Goal: Task Accomplishment & Management: Manage account settings

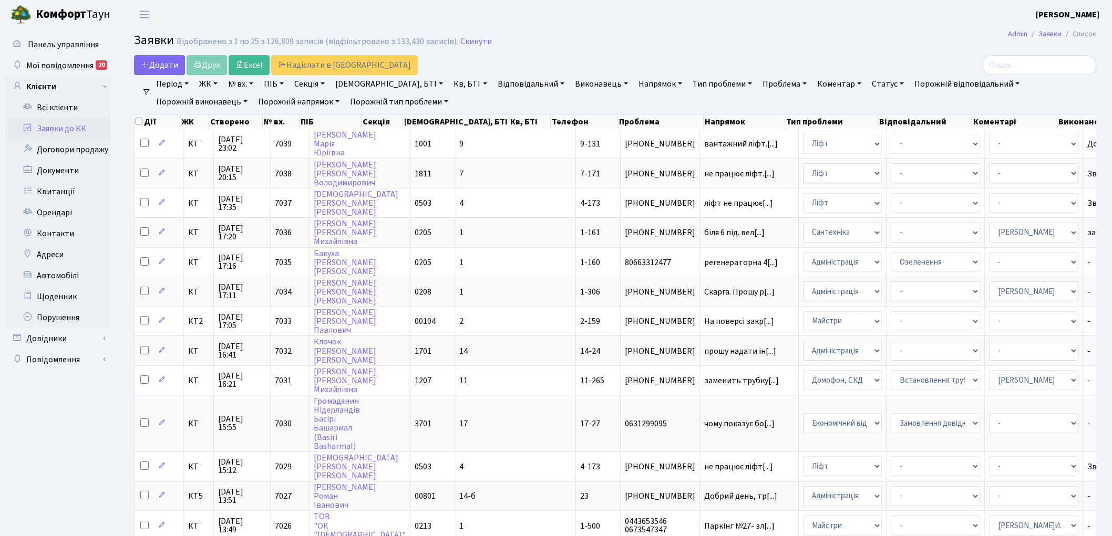
select select "25"
click at [468, 42] on link "Скинути" at bounding box center [476, 42] width 32 height 10
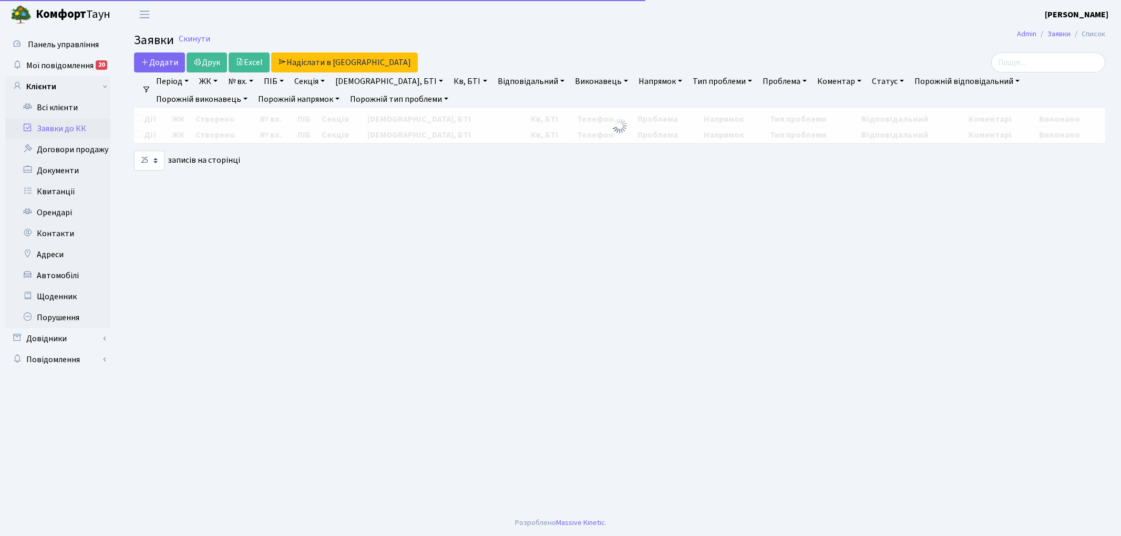
select select "25"
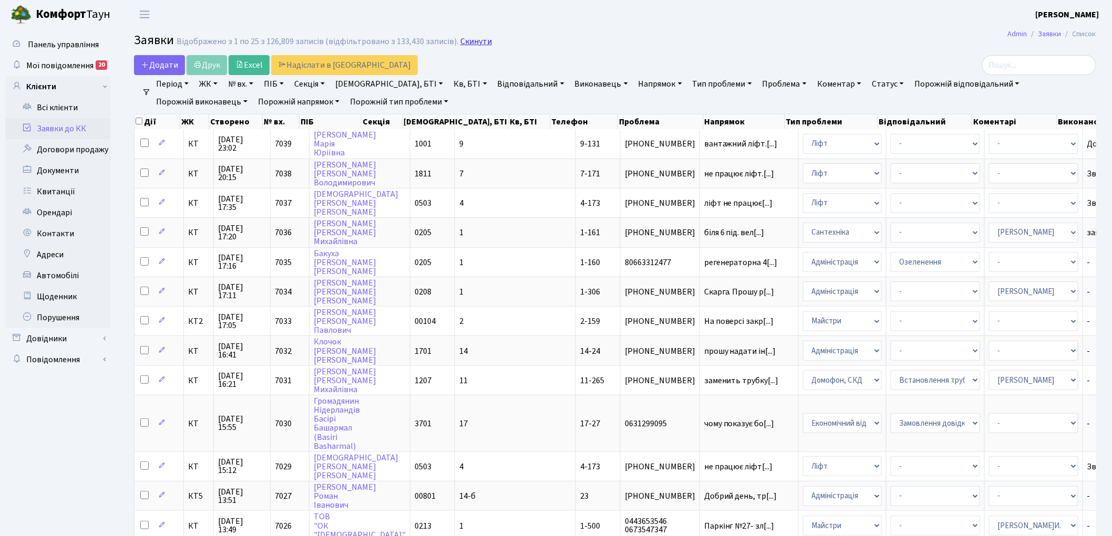
click at [463, 40] on link "Скинути" at bounding box center [476, 42] width 32 height 10
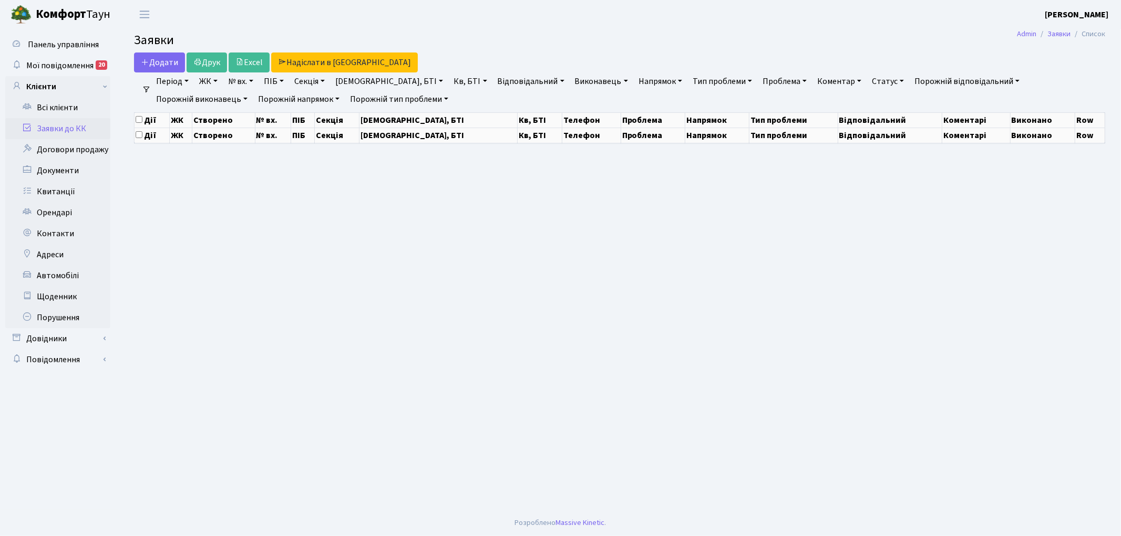
select select "25"
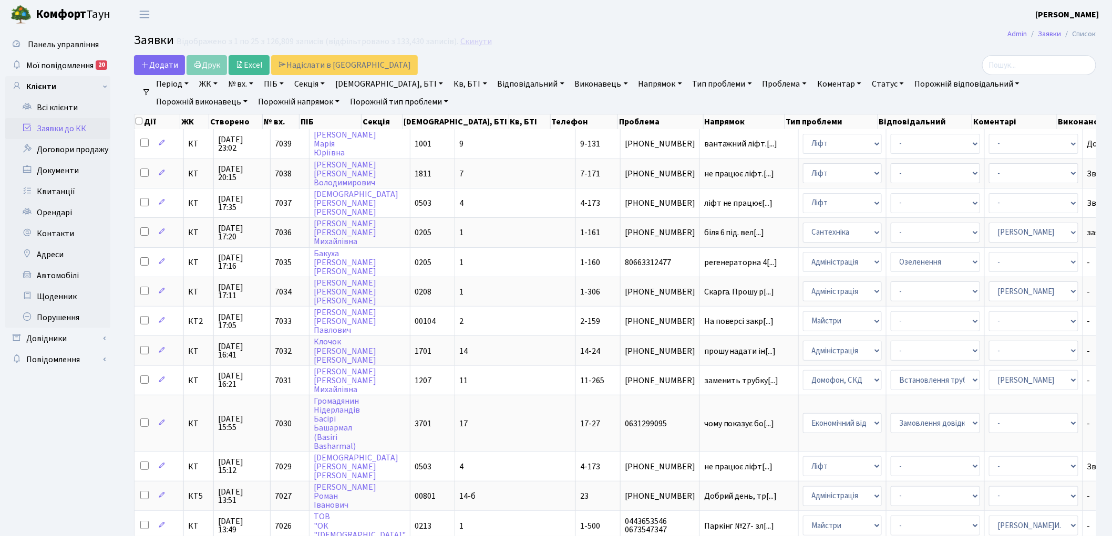
click at [471, 44] on link "Скинути" at bounding box center [476, 42] width 32 height 10
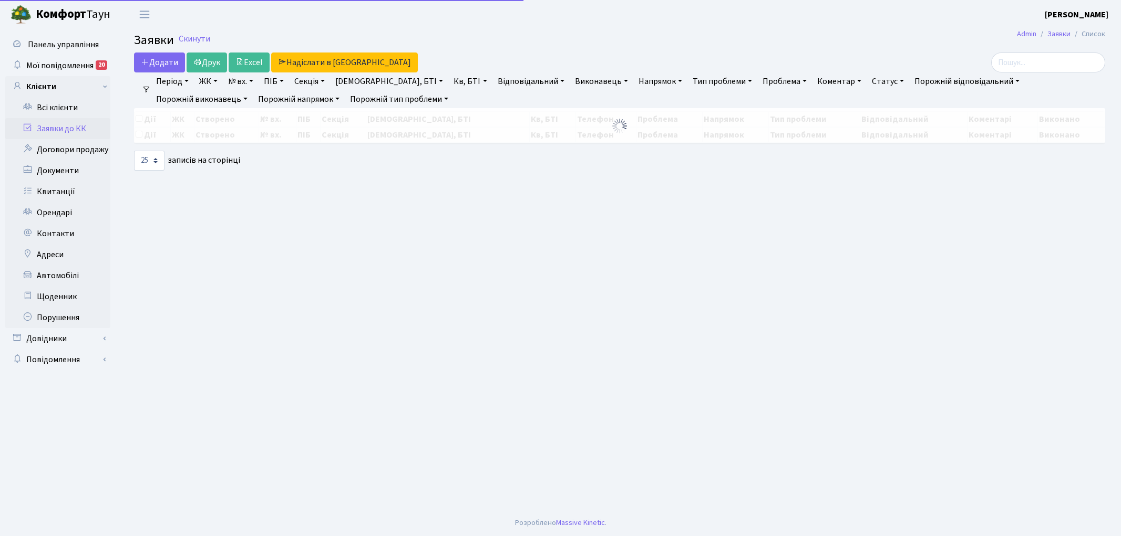
select select "25"
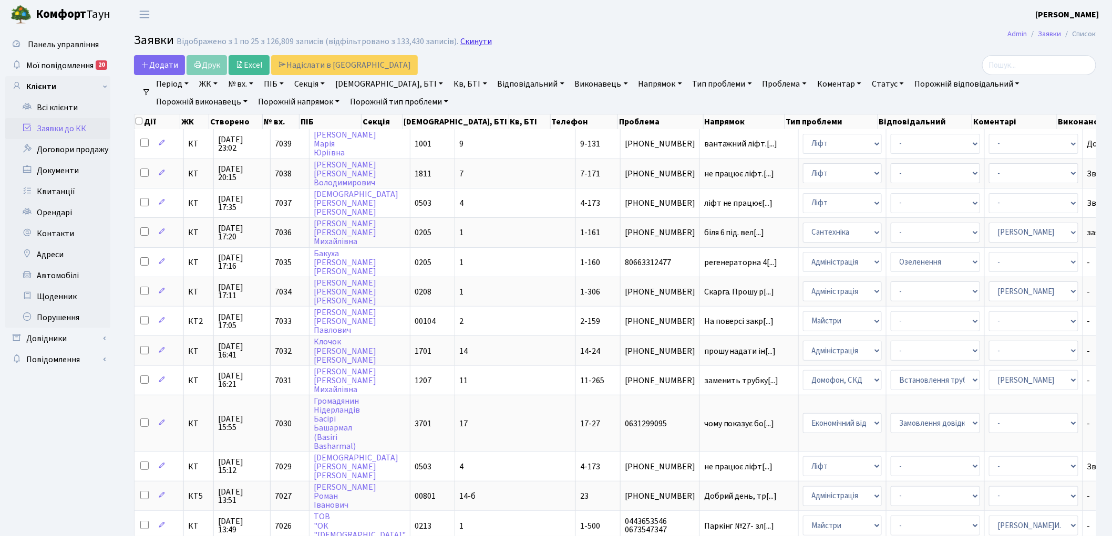
click at [465, 38] on link "Скинути" at bounding box center [476, 42] width 32 height 10
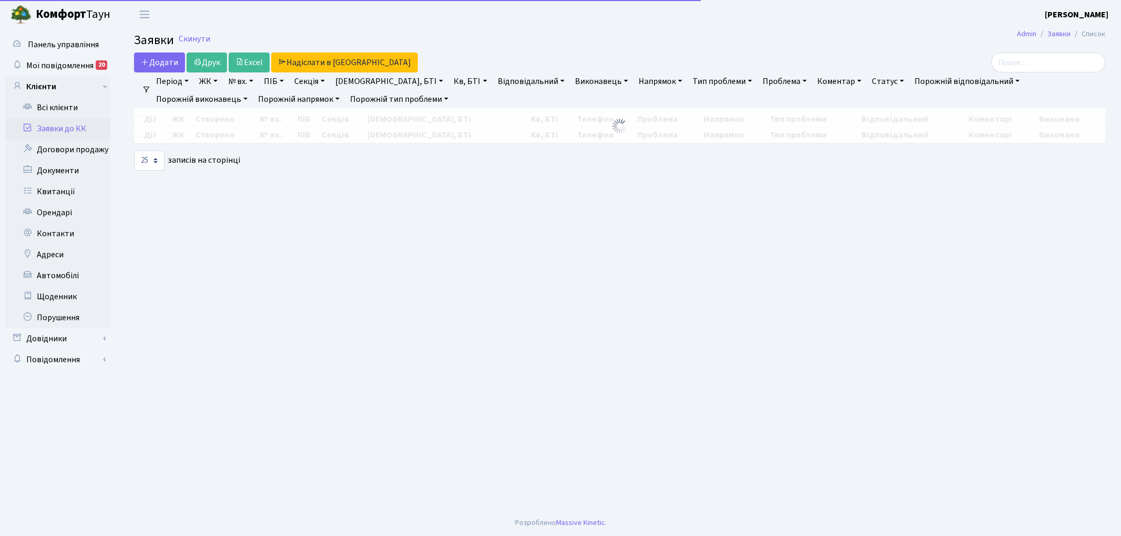
select select "25"
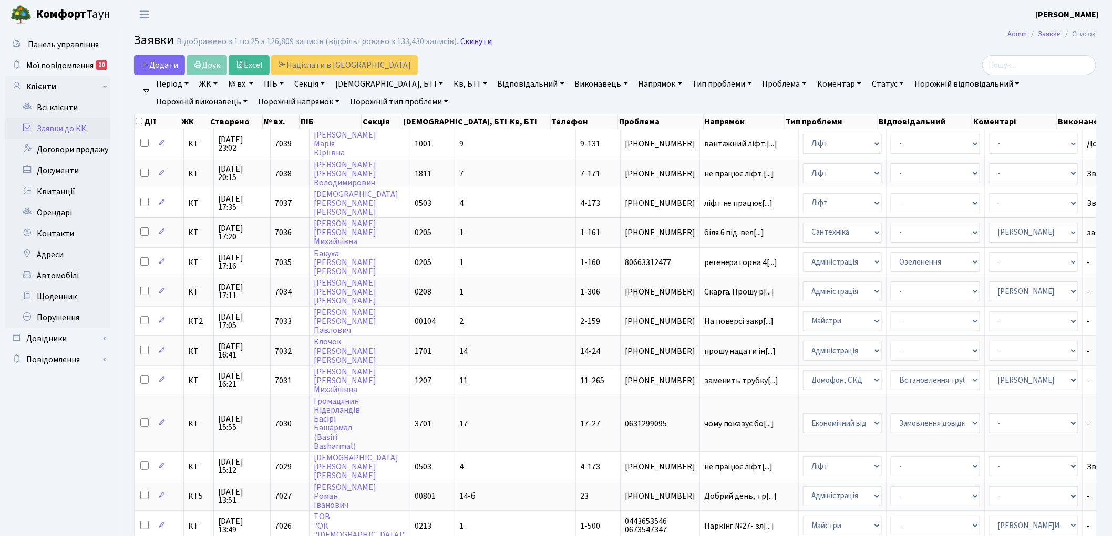
click at [480, 41] on link "Скинути" at bounding box center [476, 42] width 32 height 10
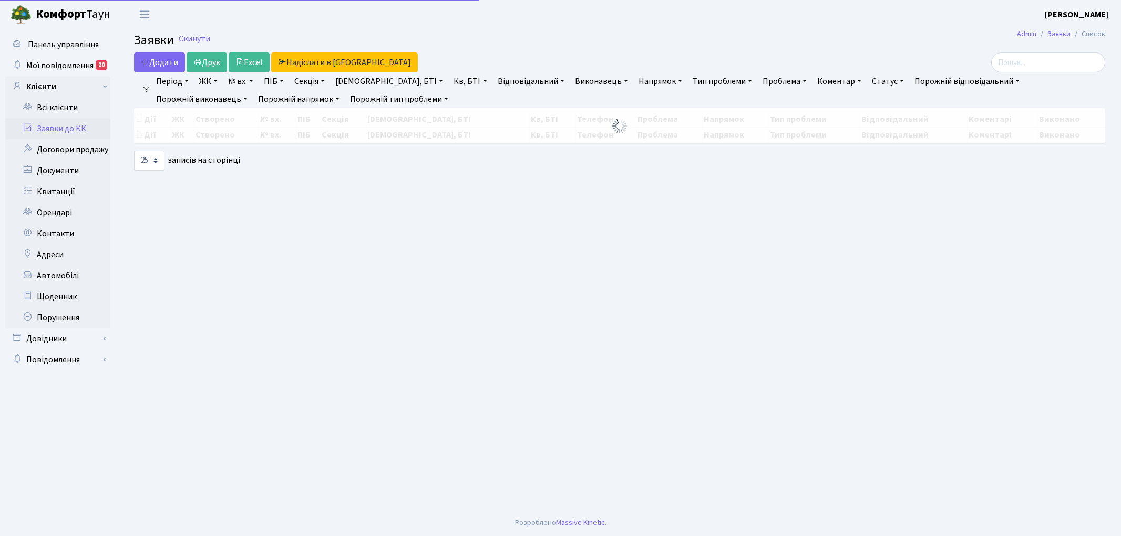
select select "25"
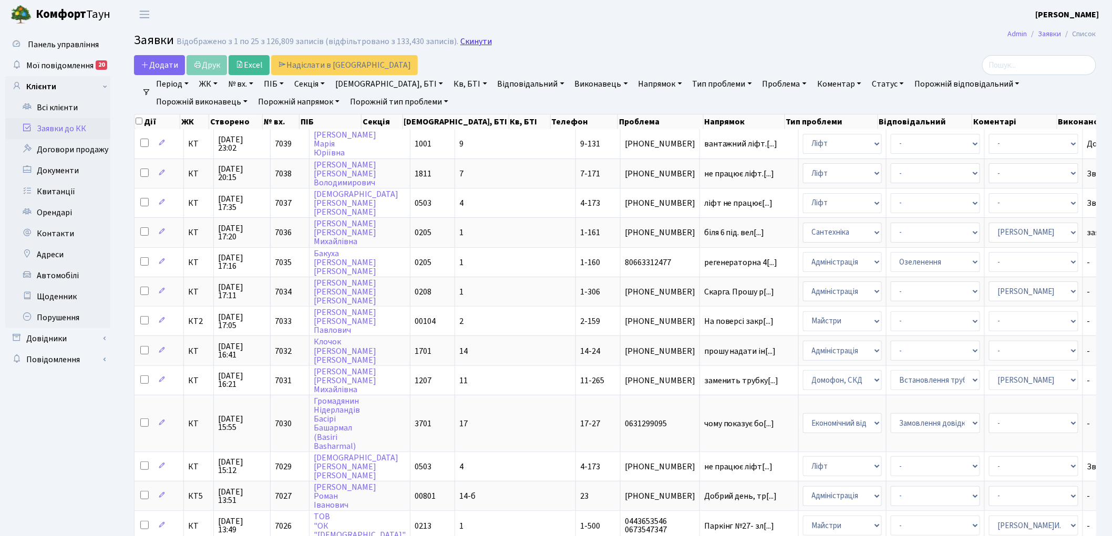
click at [460, 43] on link "Скинути" at bounding box center [476, 42] width 32 height 10
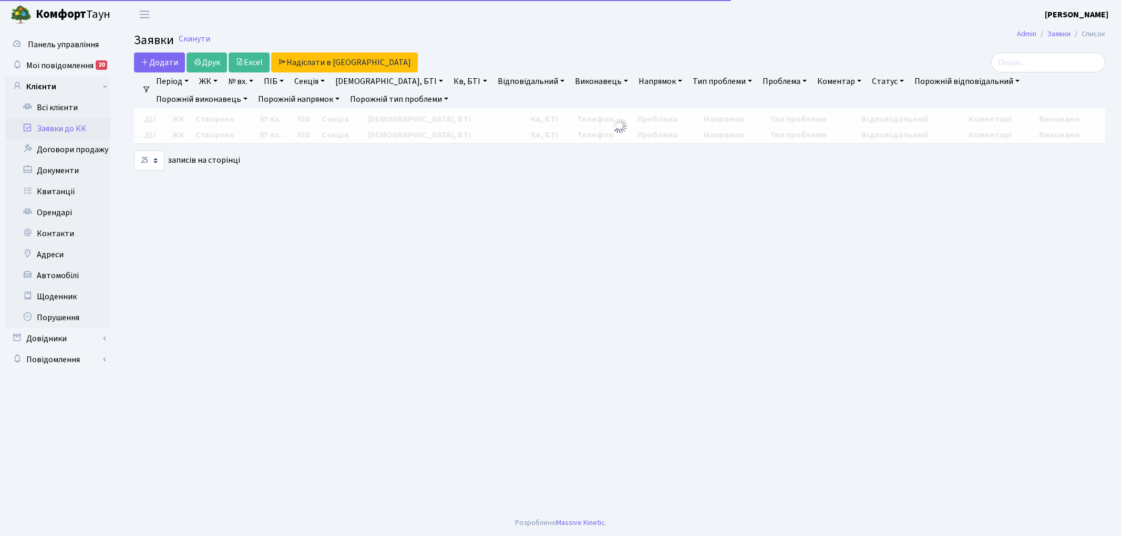
select select "25"
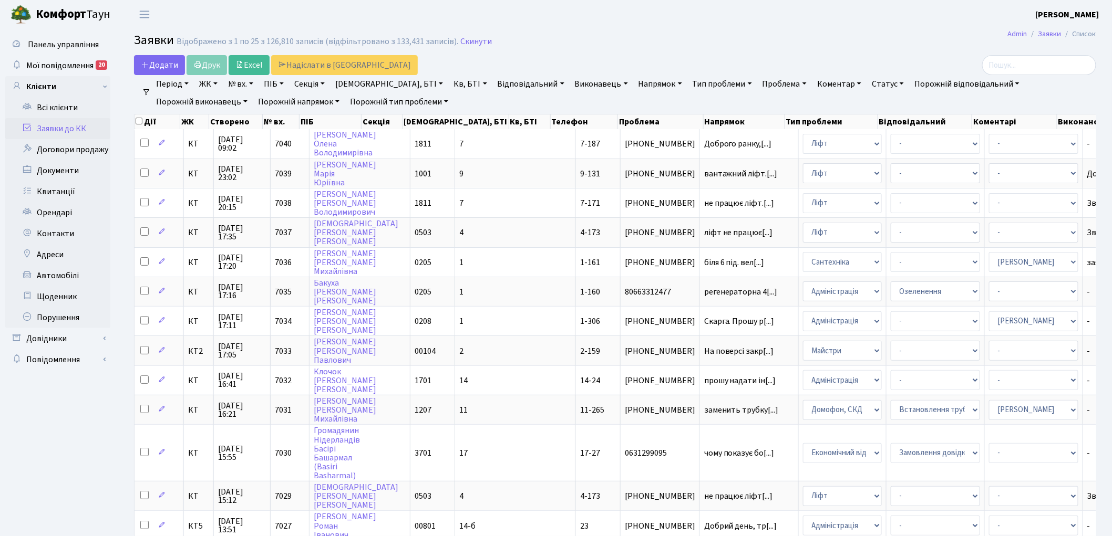
click at [460, 43] on link "Скинути" at bounding box center [476, 42] width 32 height 10
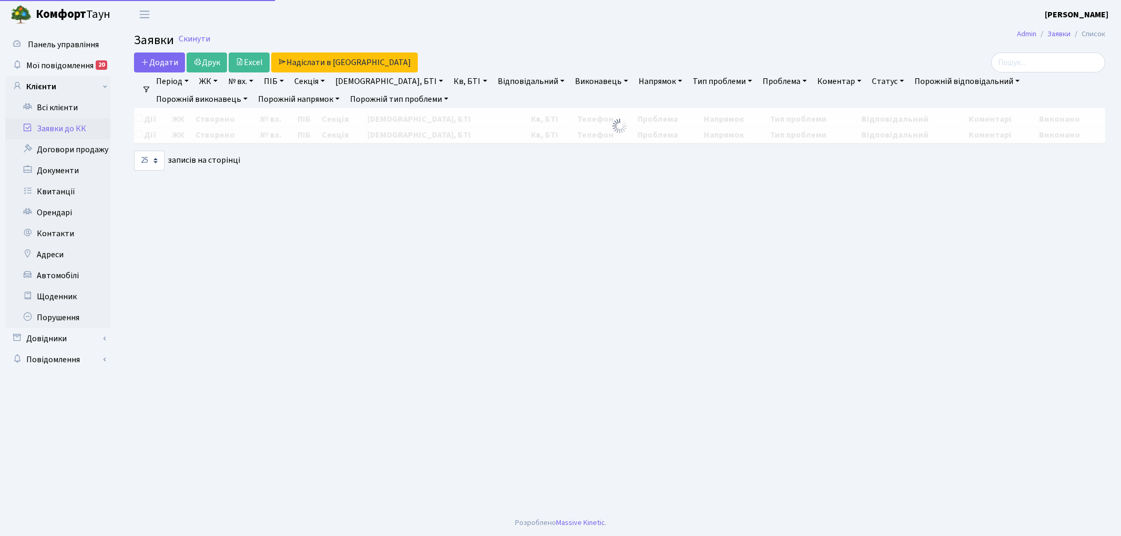
select select "25"
